Goal: Task Accomplishment & Management: Complete application form

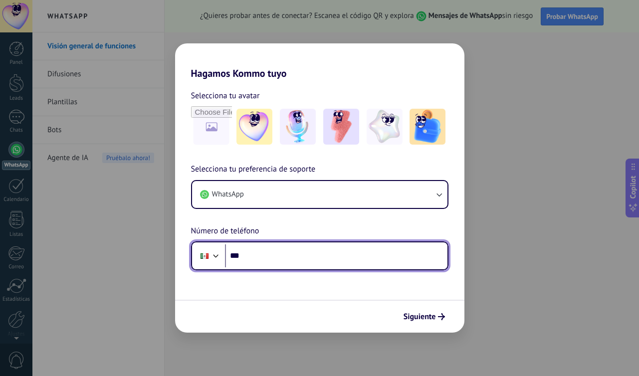
click at [258, 255] on input "***" at bounding box center [336, 255] width 222 height 23
type input "**********"
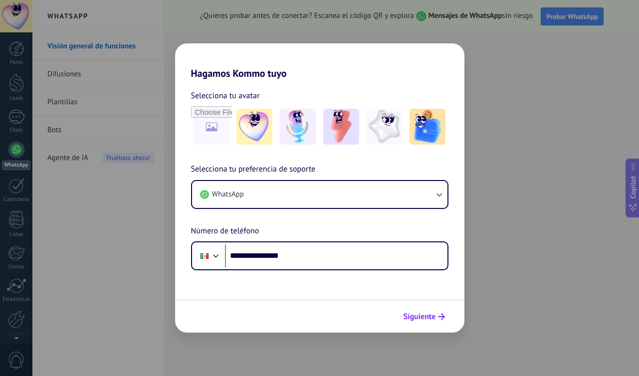
click at [426, 318] on span "Siguiente" at bounding box center [419, 316] width 32 height 7
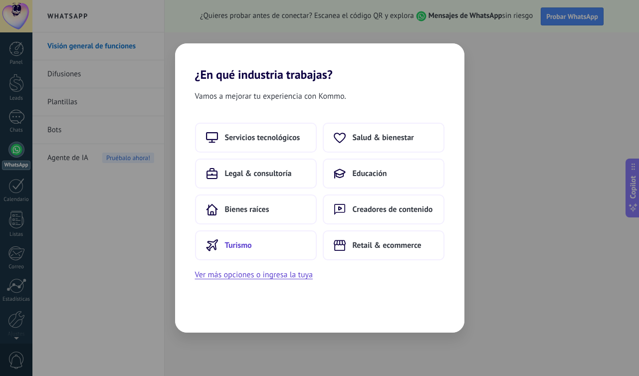
click at [265, 239] on button "Turismo" at bounding box center [256, 245] width 122 height 30
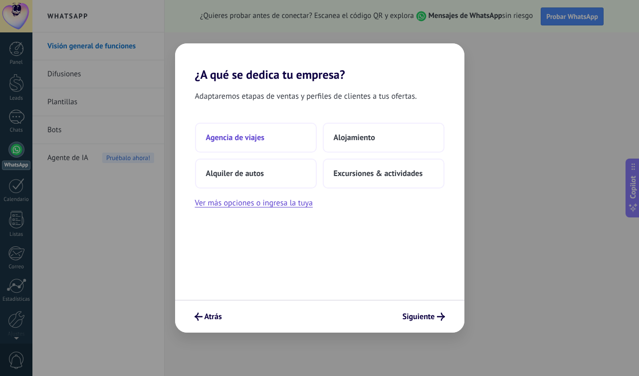
click at [294, 140] on button "Agencia de viajes" at bounding box center [256, 138] width 122 height 30
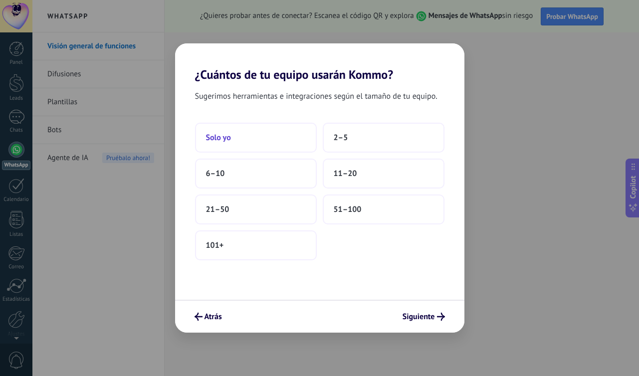
click at [291, 137] on button "Solo yo" at bounding box center [256, 138] width 122 height 30
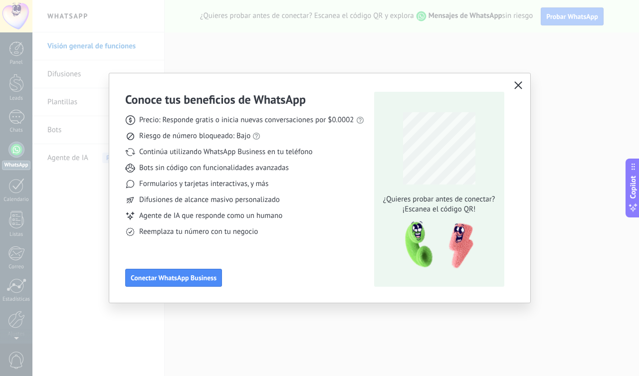
click at [519, 81] on icon "button" at bounding box center [518, 85] width 8 height 8
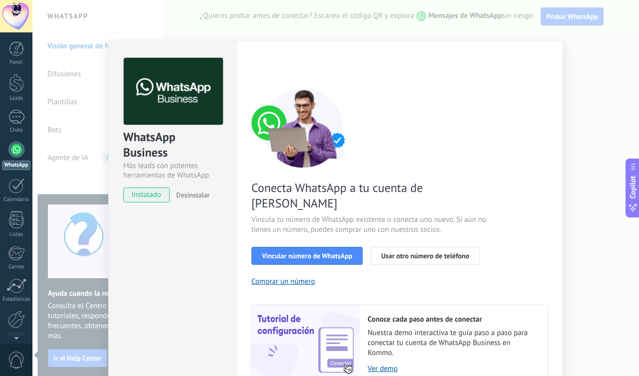
click at [587, 72] on div "WhatsApp Business Más leads con potentes herramientas de WhatsApp instalado Des…" at bounding box center [335, 188] width 606 height 376
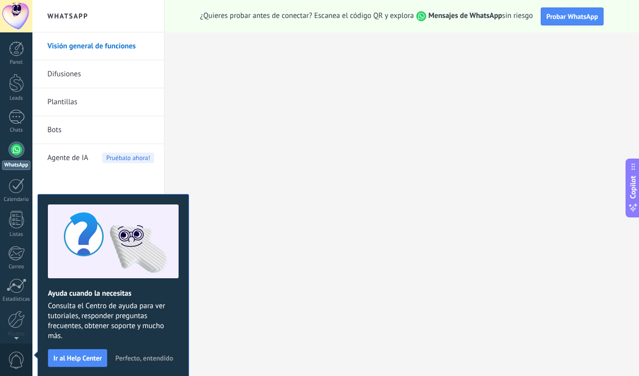
click at [155, 355] on span "Perfecto, entendido" at bounding box center [144, 358] width 58 height 7
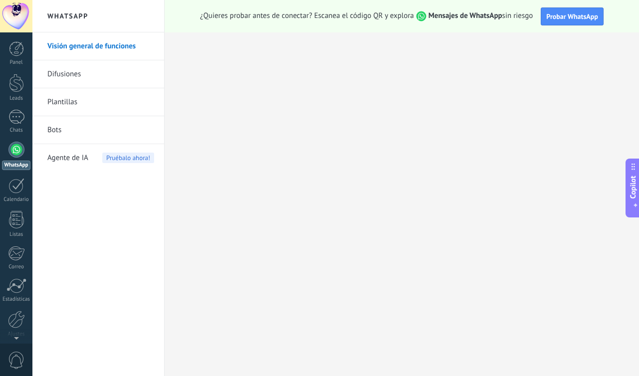
click at [76, 14] on h2 "WhatsApp" at bounding box center [98, 16] width 107 height 32
click at [105, 49] on link "Visión general de funciones" at bounding box center [100, 46] width 107 height 28
